Goal: Register for event/course

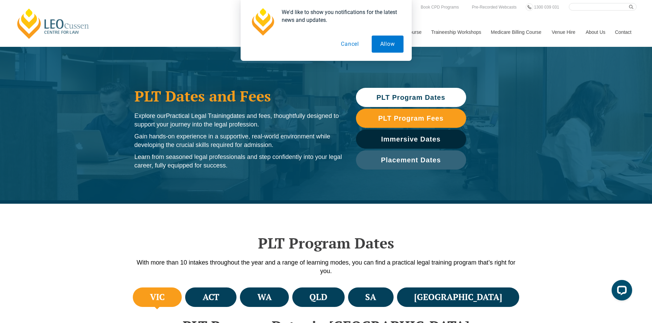
click at [312, 22] on div "We'd like to show you notifications for the latest news and updates." at bounding box center [339, 16] width 127 height 16
click at [392, 47] on button "Allow" at bounding box center [388, 44] width 32 height 17
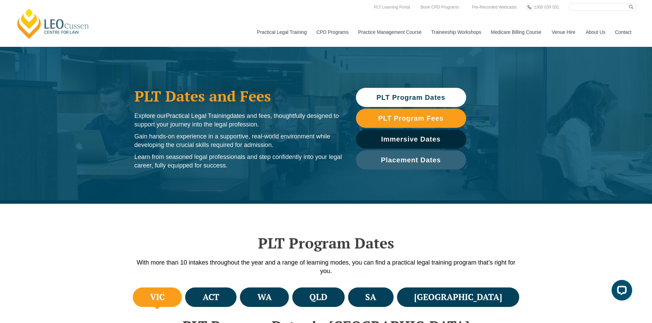
click at [227, 49] on div "PLT Dates and Fees Explore our Practical Legal Training dates and fees, thought…" at bounding box center [326, 125] width 652 height 157
click at [140, 72] on div "PLT Dates and Fees Explore our Practical Legal Training dates and fees, thought…" at bounding box center [326, 125] width 652 height 157
click at [138, 68] on div "PLT Dates and Fees Explore our Practical Legal Training dates and fees, thought…" at bounding box center [326, 125] width 652 height 157
